Goal: Task Accomplishment & Management: Complete application form

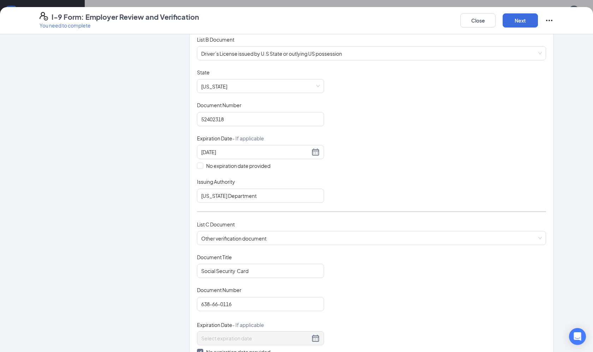
scroll to position [103, 0]
click at [216, 131] on div "Document Title Driver’s License issued by U.S State or outlying US possession S…" at bounding box center [371, 135] width 349 height 134
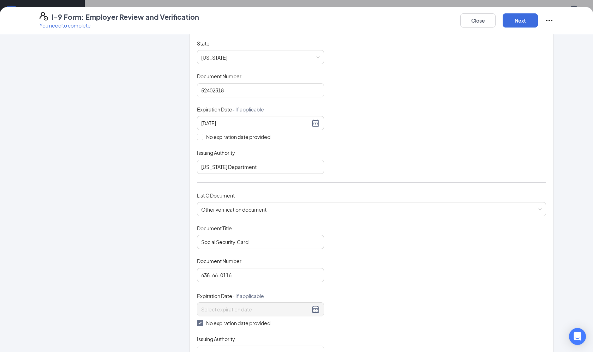
scroll to position [132, 0]
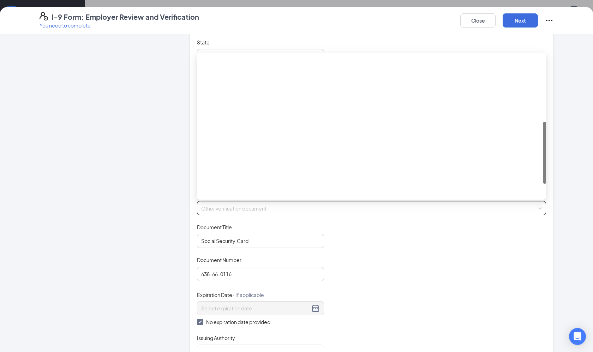
click at [274, 208] on span "Other verification document" at bounding box center [371, 208] width 341 height 13
click at [283, 206] on div "Employment authorization document issued by the U.S. Department of Homeland Sec…" at bounding box center [372, 210] width 338 height 8
checkbox input "false"
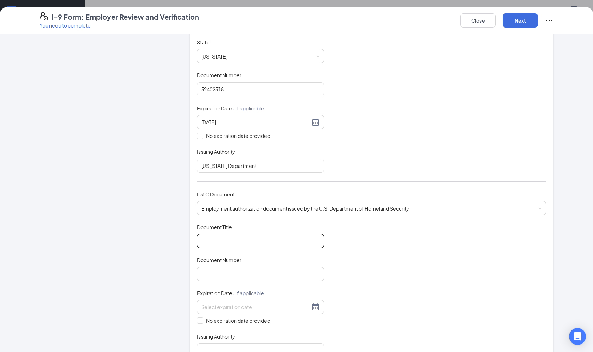
click at [231, 237] on input "Document Title" at bounding box center [260, 241] width 127 height 14
type input "social security card"
click at [243, 271] on input "Document Number" at bounding box center [260, 274] width 127 height 14
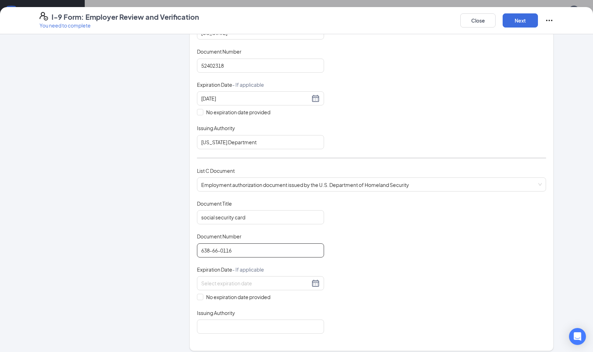
scroll to position [156, 0]
type input "638-66-0116"
click at [203, 295] on span at bounding box center [200, 297] width 6 height 6
click at [202, 295] on input "No expiration date provided" at bounding box center [199, 296] width 5 height 5
checkbox input "true"
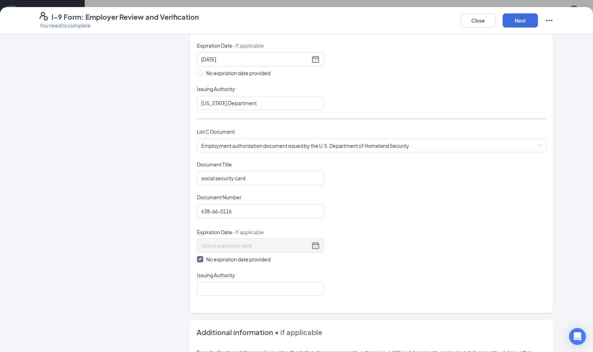
scroll to position [202, 0]
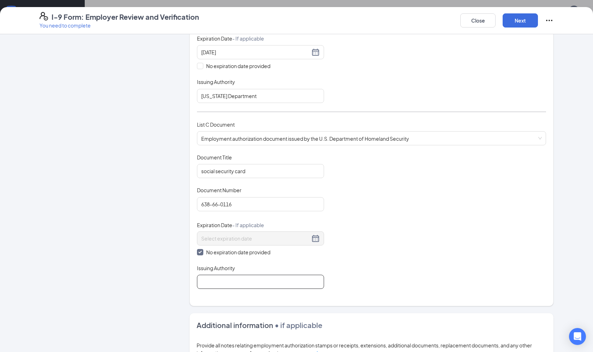
click at [210, 279] on input "Issuing Authority" at bounding box center [260, 282] width 127 height 14
drag, startPoint x: 210, startPoint y: 279, endPoint x: 204, endPoint y: 282, distance: 7.3
click at [204, 282] on input "social security administration" at bounding box center [260, 282] width 127 height 14
click at [219, 279] on input "Social security administration" at bounding box center [260, 282] width 127 height 14
click at [242, 279] on input "Social Security administration" at bounding box center [260, 282] width 127 height 14
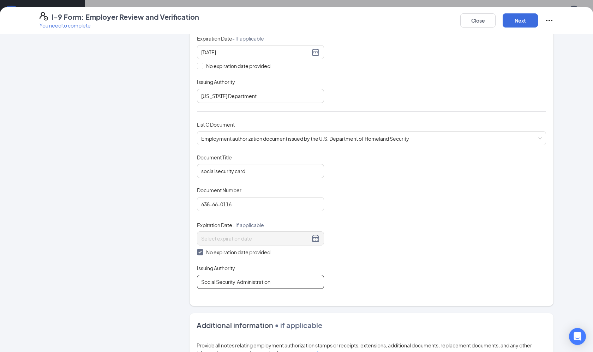
type input "Social Security Administration"
click at [174, 203] on div "Employer Information 2 Document Information 3 Review 4 Sign Which documents did…" at bounding box center [297, 166] width 514 height 655
click at [203, 168] on input "social security card" at bounding box center [260, 171] width 127 height 14
click at [219, 169] on input "Social security card" at bounding box center [260, 171] width 127 height 14
click at [238, 169] on input "Social Security card" at bounding box center [260, 171] width 127 height 14
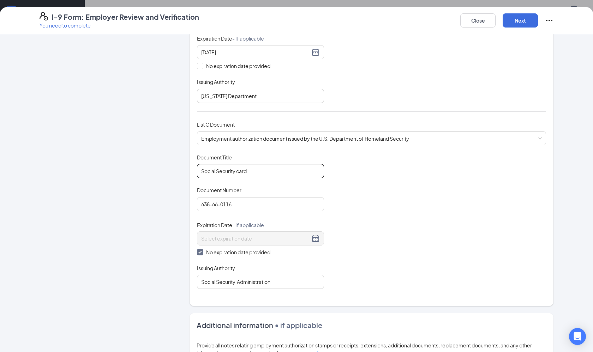
click at [239, 169] on input "Social Security card" at bounding box center [260, 171] width 127 height 14
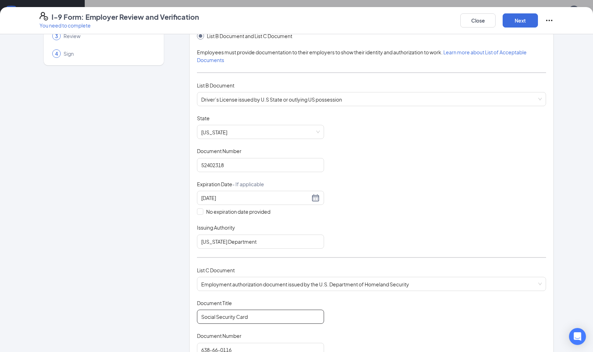
scroll to position [11, 0]
type input "Social Security Card"
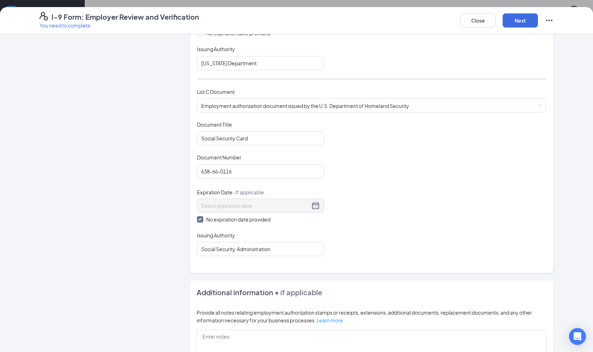
scroll to position [239, 0]
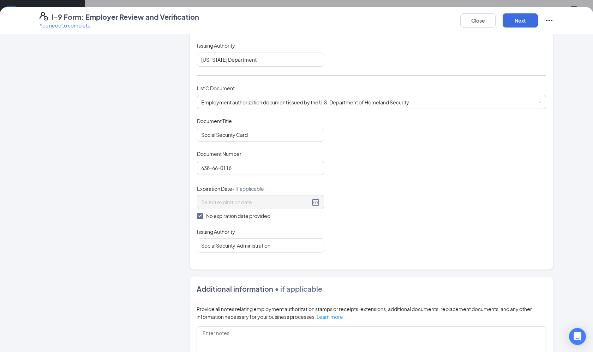
click at [90, 218] on div "Employer Information 2 Document Information 3 Review 4 Sign" at bounding box center [104, 130] width 129 height 655
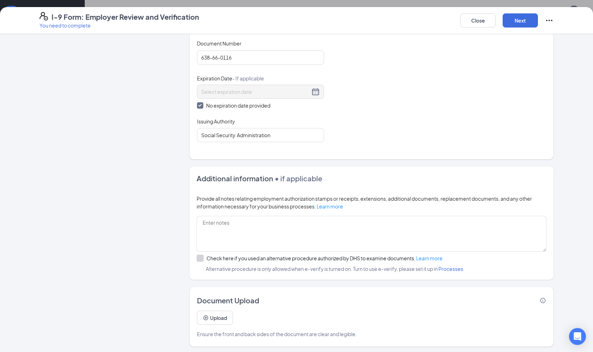
scroll to position [220, 0]
click at [528, 23] on button "Next" at bounding box center [520, 20] width 35 height 14
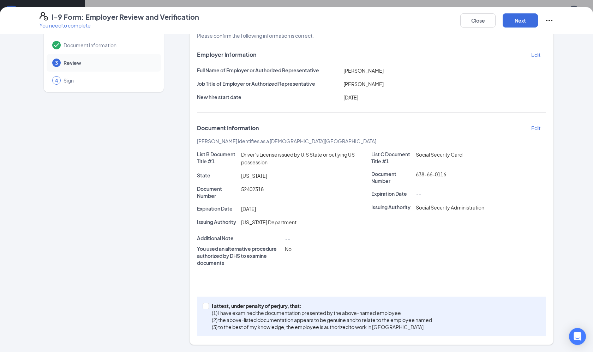
scroll to position [29, 0]
click at [514, 20] on button "Next" at bounding box center [520, 20] width 35 height 14
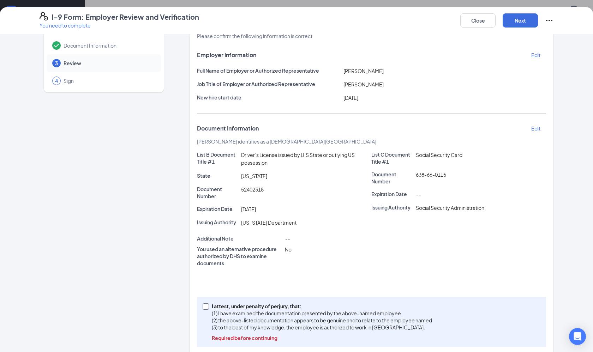
click at [211, 306] on span "I attest, under penalty of [PERSON_NAME], that: (1) I have examined the documen…" at bounding box center [322, 322] width 226 height 39
click at [208, 306] on input "I attest, under penalty of [PERSON_NAME], that: (1) I have examined the documen…" at bounding box center [205, 306] width 5 height 5
checkbox input "true"
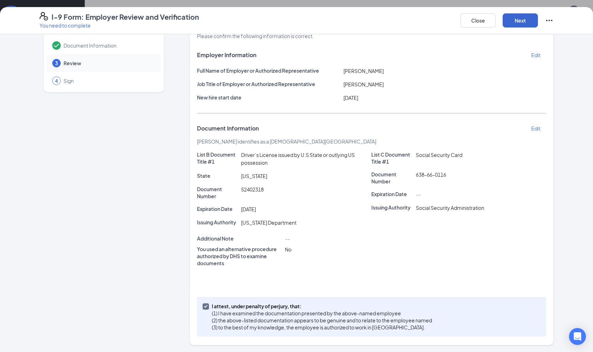
click at [527, 20] on button "Next" at bounding box center [520, 20] width 35 height 14
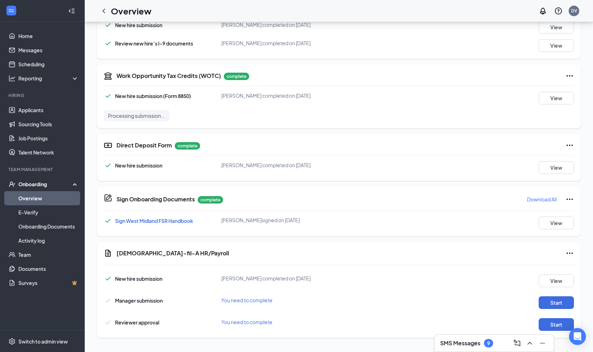
scroll to position [243, 0]
click at [545, 305] on button "Start" at bounding box center [556, 303] width 35 height 13
click at [555, 323] on button "Start" at bounding box center [556, 325] width 35 height 13
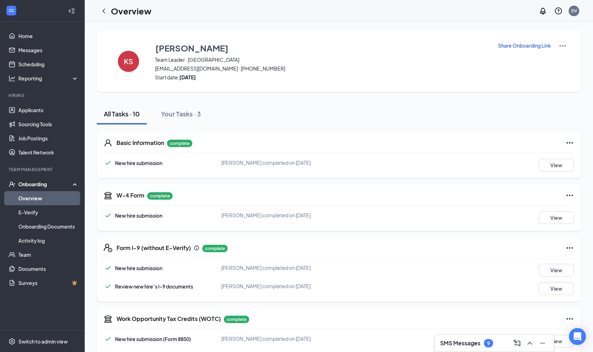
scroll to position [0, 0]
click at [102, 11] on icon "ChevronLeft" at bounding box center [104, 11] width 8 height 8
